Goal: Task Accomplishment & Management: Complete application form

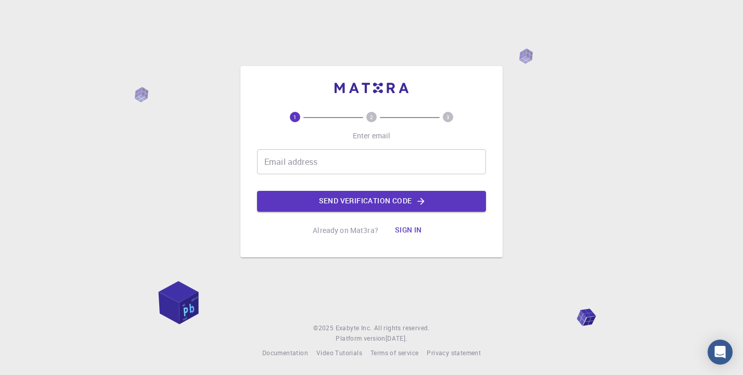
click at [660, 24] on div "1 2 3 Enter email Email address Email address Send verification code Already on…" at bounding box center [371, 187] width 743 height 375
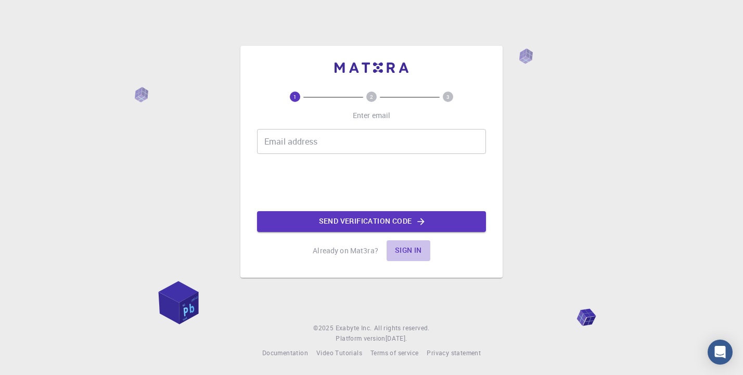
click at [413, 251] on button "Sign in" at bounding box center [409, 251] width 44 height 21
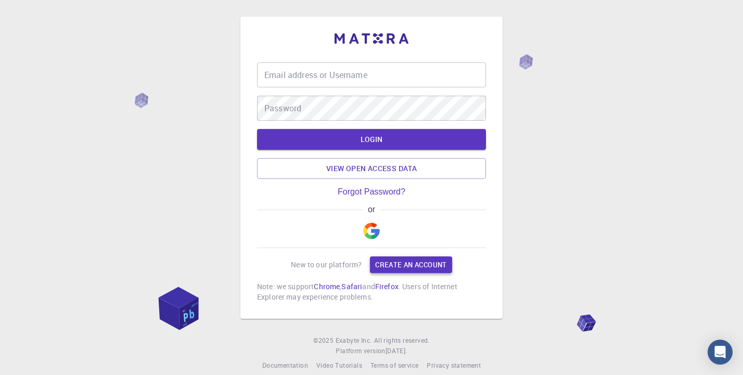
click at [408, 265] on link "Create an account" at bounding box center [411, 265] width 82 height 17
